Goal: Find specific page/section: Find specific page/section

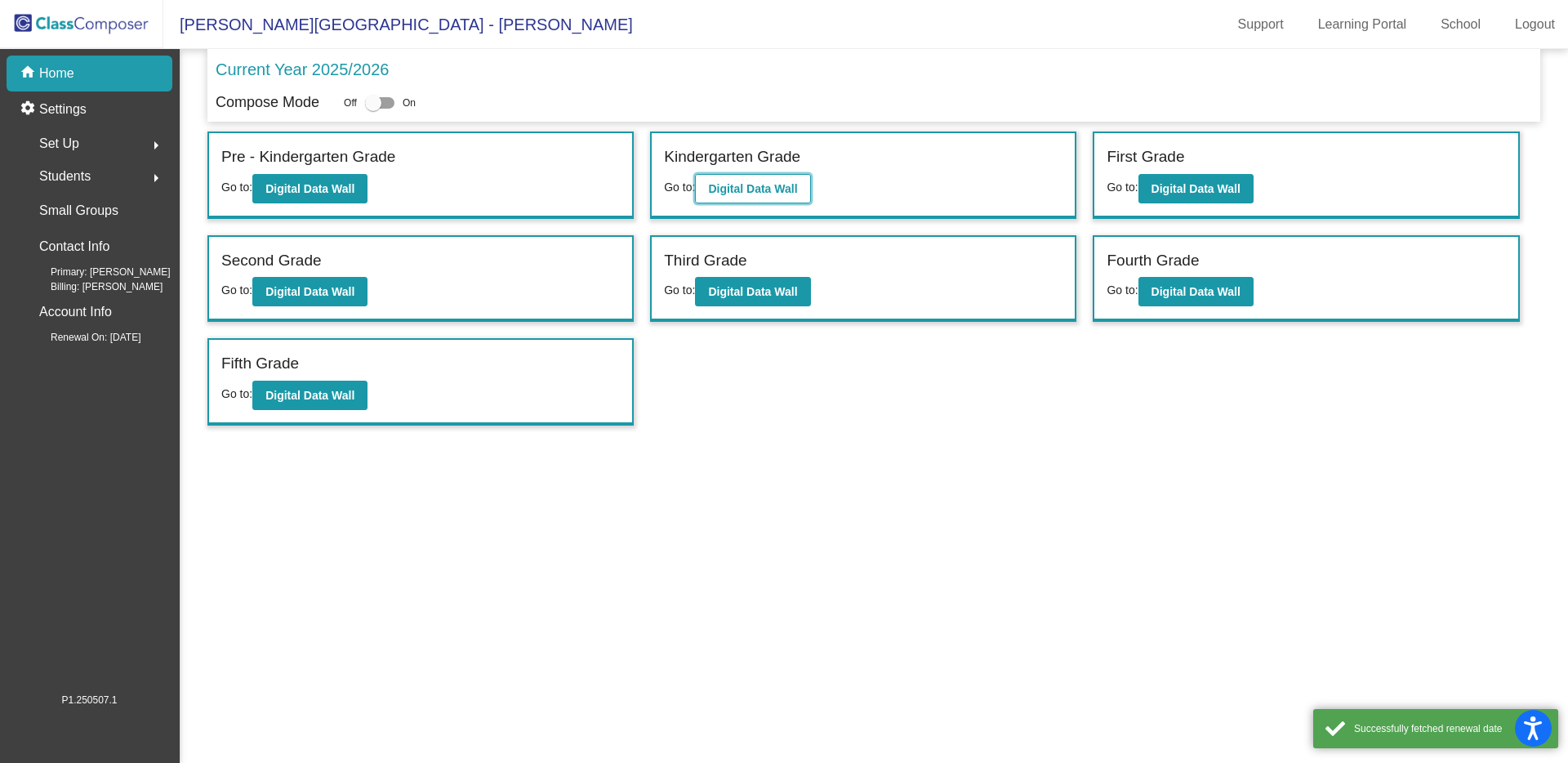
click at [742, 189] on b "Digital Data Wall" at bounding box center [752, 189] width 89 height 13
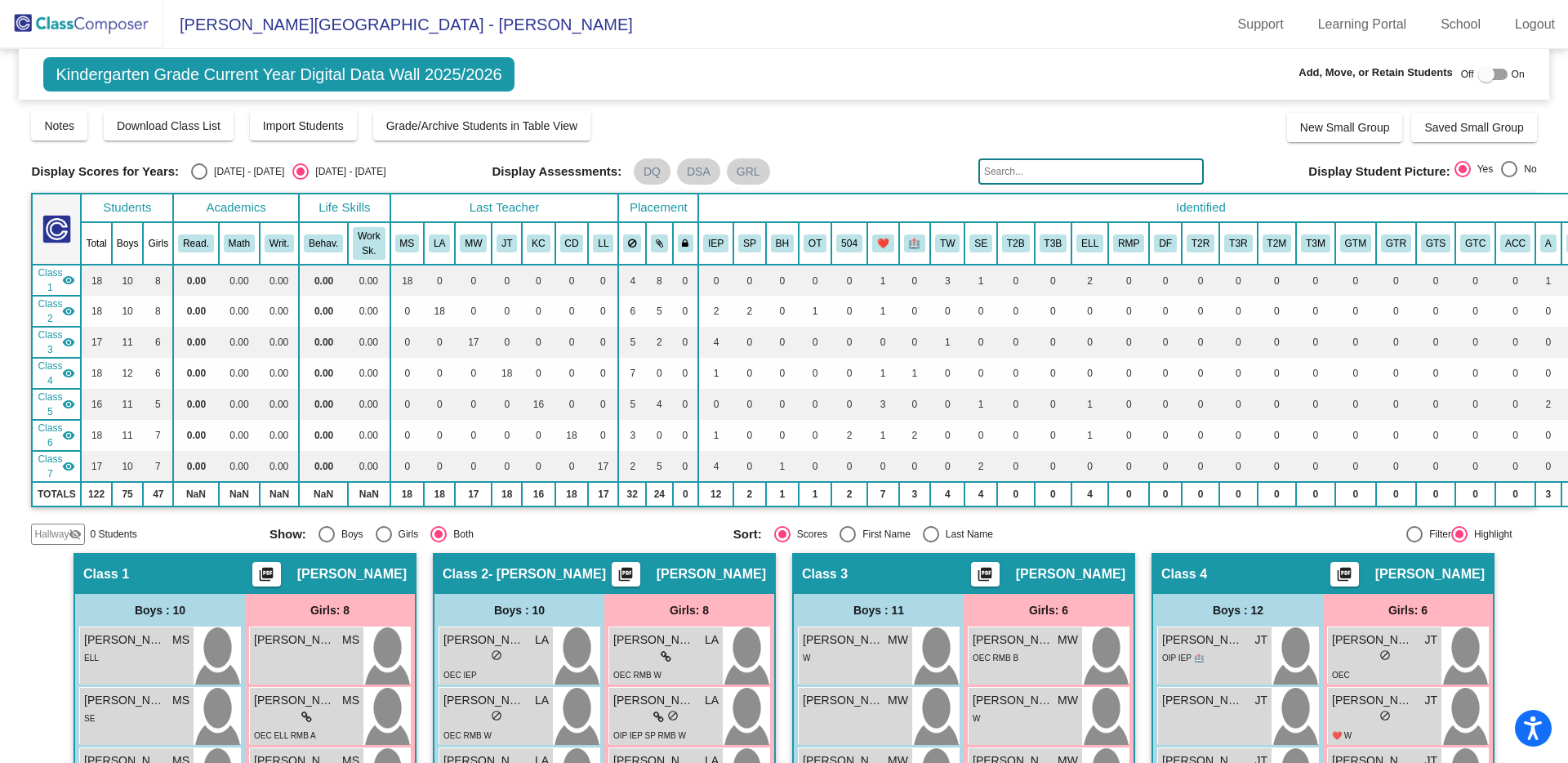
click at [1406, 532] on div at bounding box center [1414, 533] width 16 height 16
click at [1414, 542] on input "Filter" at bounding box center [1414, 542] width 1 height 1
radio input "true"
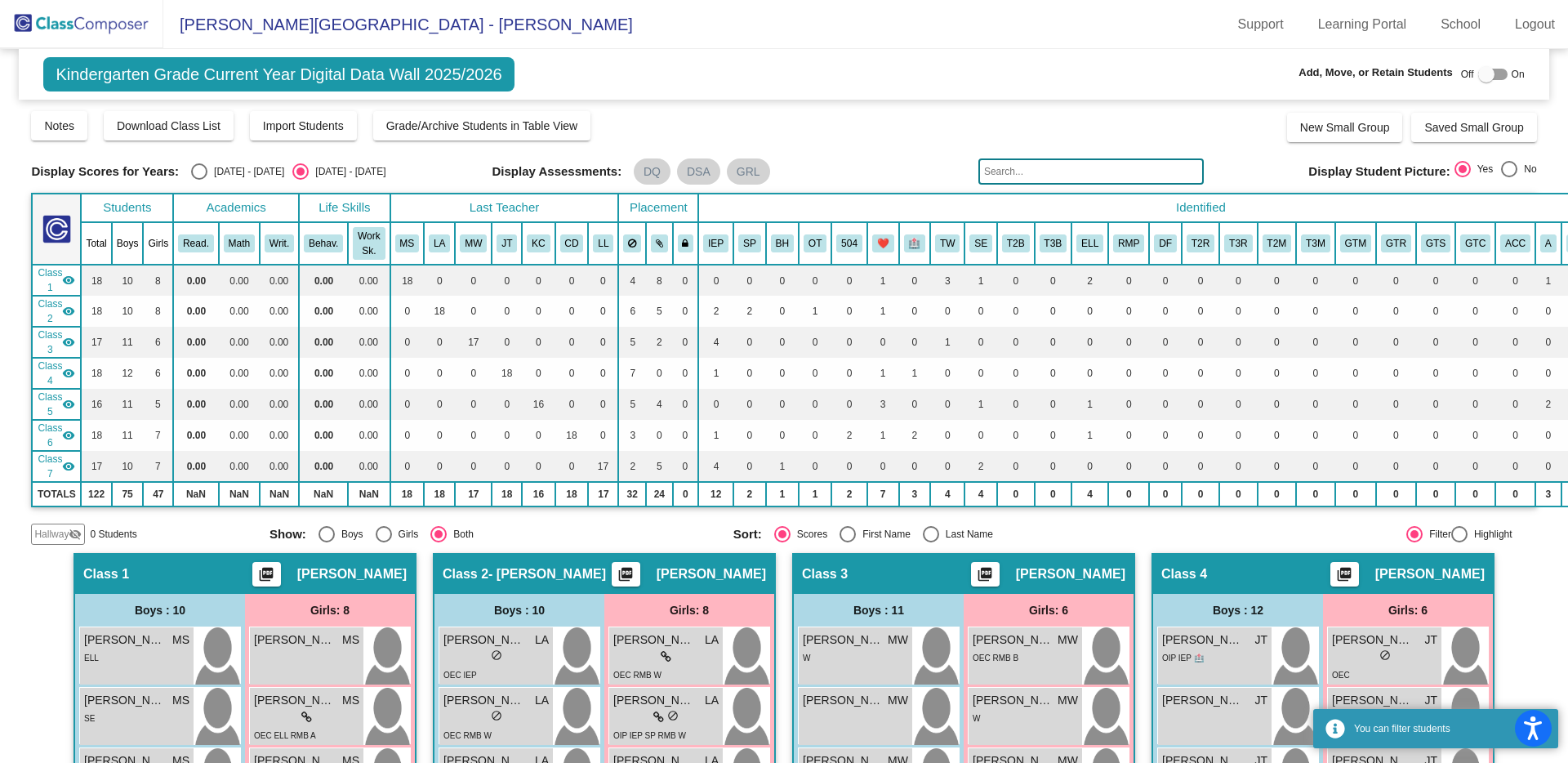
click at [1028, 176] on input "text" at bounding box center [1091, 171] width 226 height 26
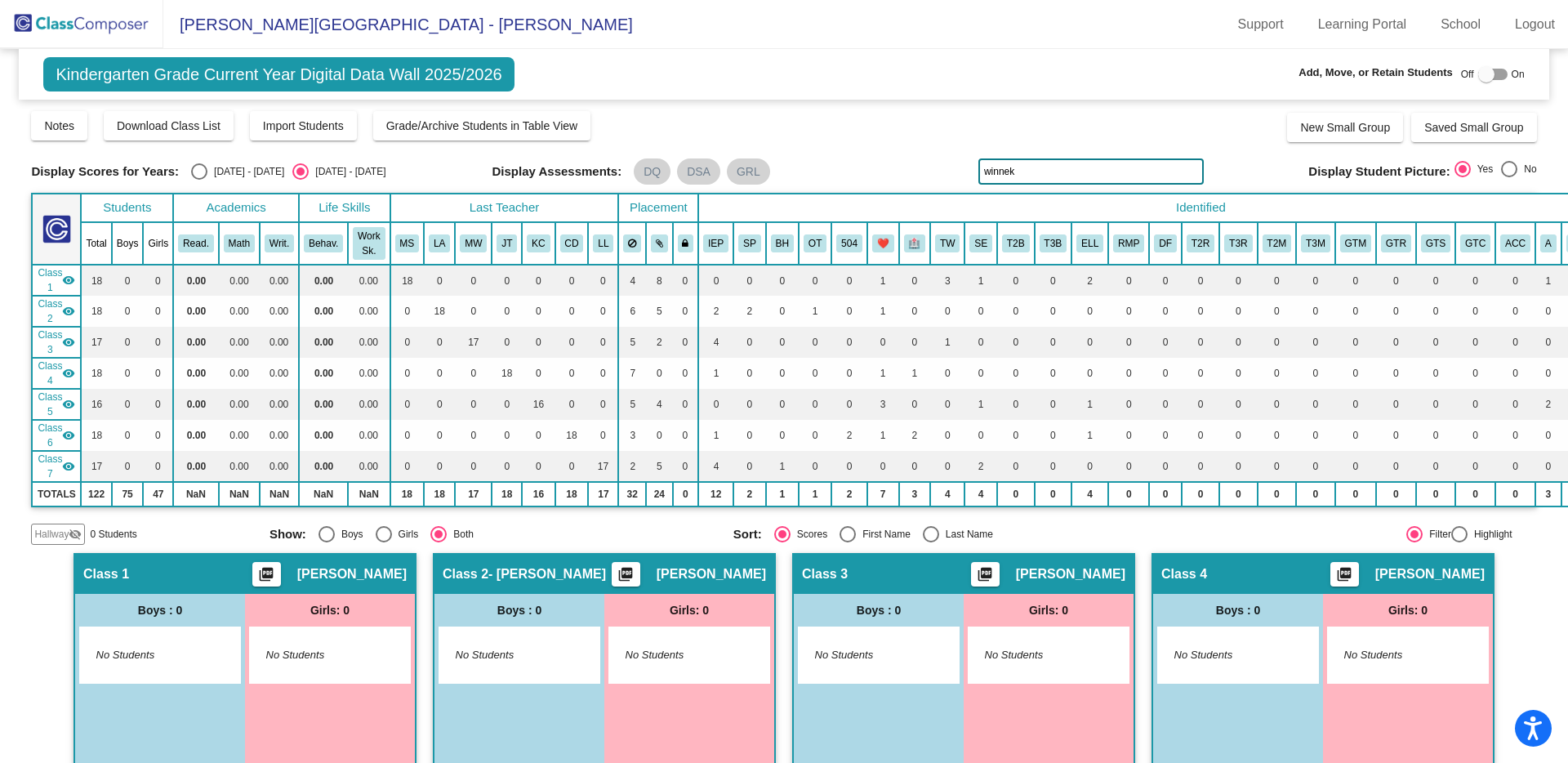
drag, startPoint x: 985, startPoint y: 172, endPoint x: 962, endPoint y: 168, distance: 23.3
click at [962, 168] on div "Display Scores for Years: [DATE] - [DATE] [DATE] - [DATE] Display Assessments: …" at bounding box center [784, 171] width 1505 height 26
type input "madden"
